Goal: Download file/media

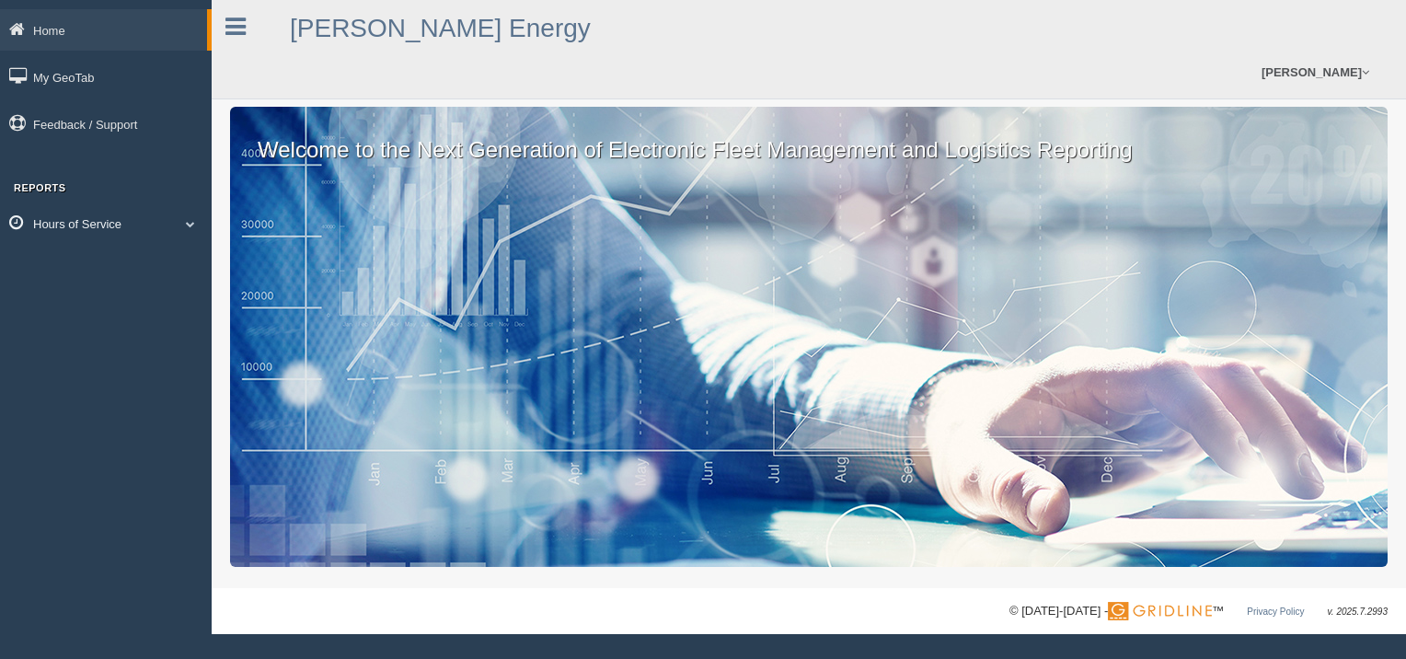
click at [82, 225] on link "Hours of Service" at bounding box center [106, 222] width 212 height 41
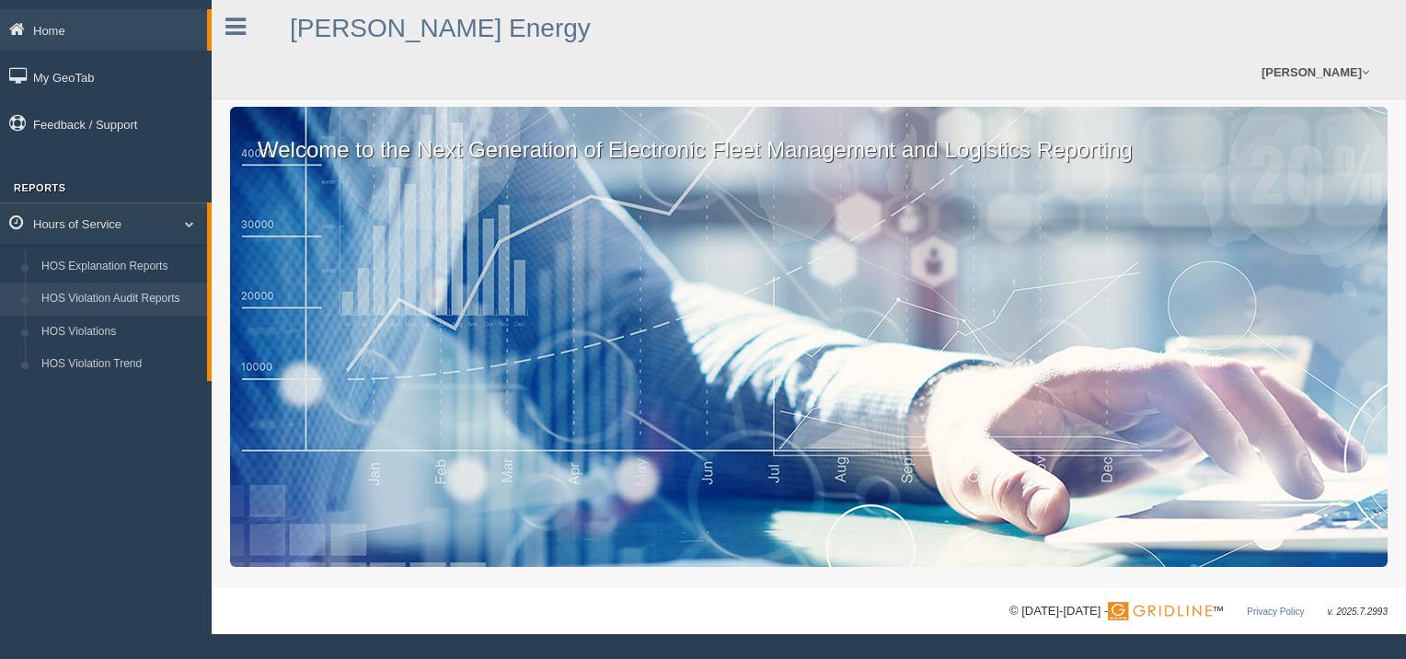
click at [111, 298] on link "HOS Violation Audit Reports" at bounding box center [120, 298] width 174 height 33
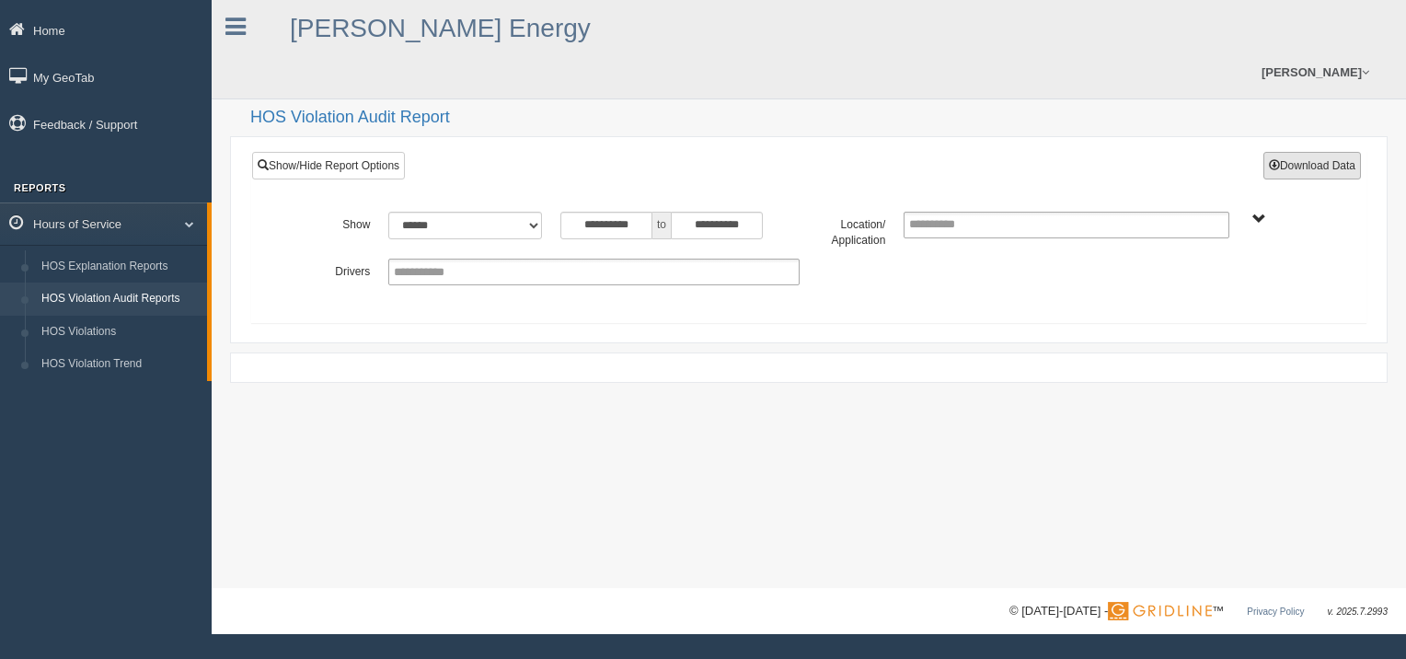
click at [1285, 152] on button "Download Data" at bounding box center [1312, 166] width 98 height 28
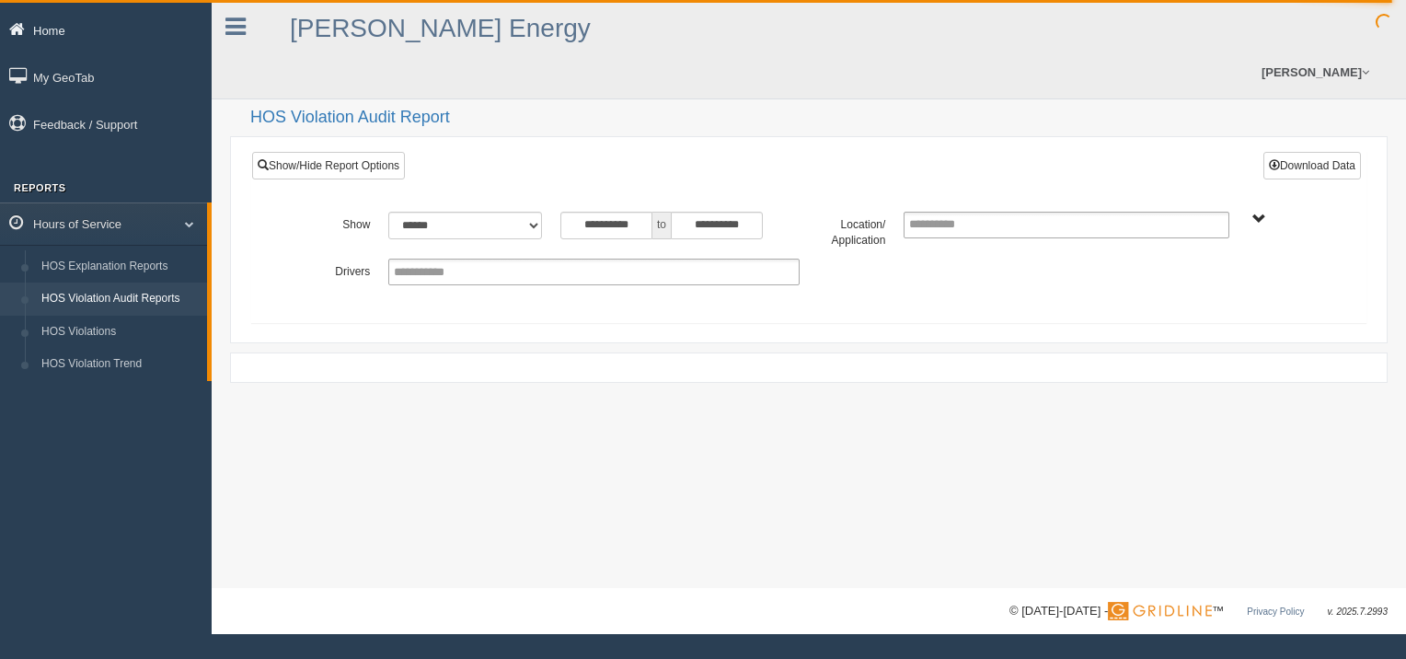
drag, startPoint x: 209, startPoint y: 219, endPoint x: 187, endPoint y: 19, distance: 200.9
click at [187, 19] on div "Home My GeoTab Feedback / Support Reports Hours of Service HOS Explanation Repo…" at bounding box center [106, 195] width 212 height 372
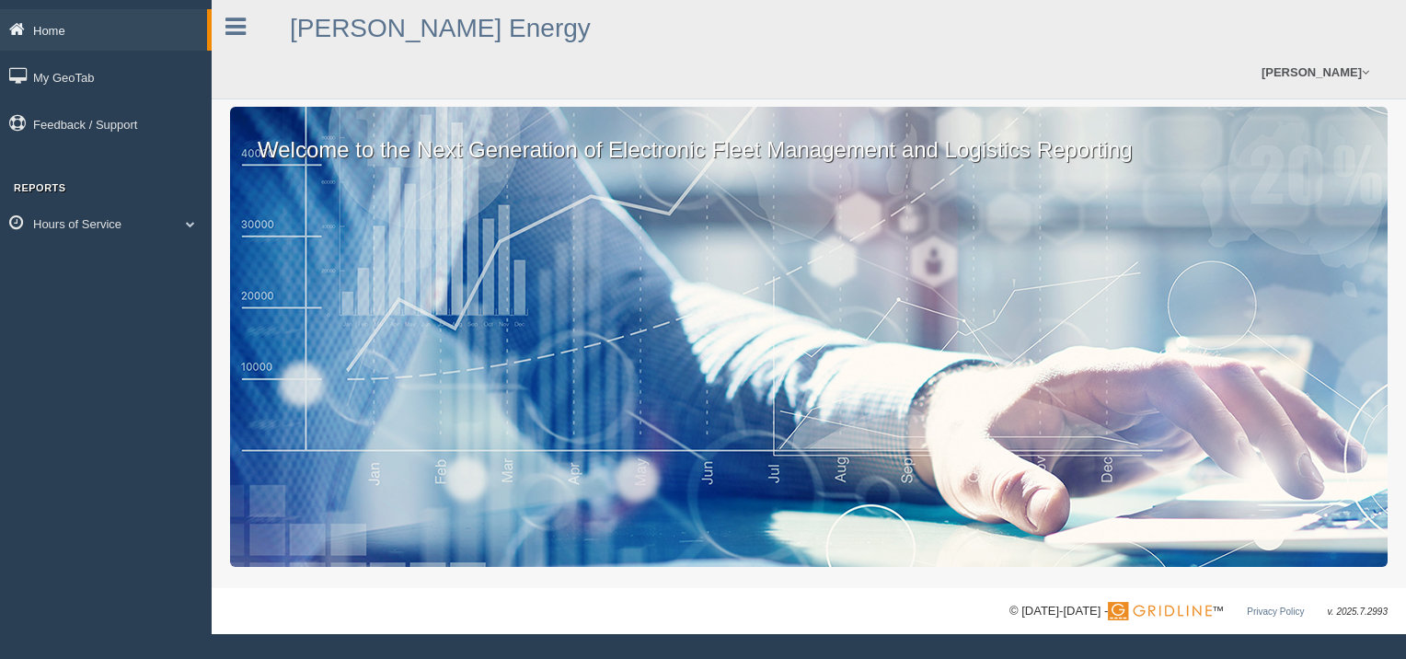
click at [44, 26] on link "Home" at bounding box center [103, 29] width 207 height 41
click at [70, 78] on link "My GeoTab" at bounding box center [106, 76] width 212 height 41
